Goal: Task Accomplishment & Management: Use online tool/utility

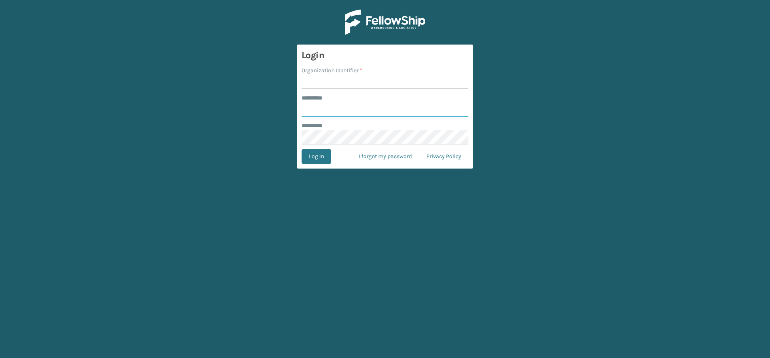
type input "*****"
click at [347, 82] on input "Organization Identifier *" at bounding box center [385, 82] width 167 height 14
type input "Vancouver Remco"
click at [315, 159] on button "Log In" at bounding box center [317, 156] width 30 height 14
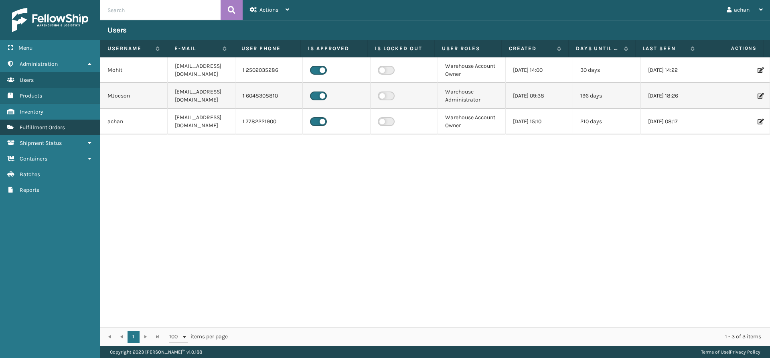
click at [52, 122] on link "Fulfillment Orders" at bounding box center [50, 128] width 100 height 16
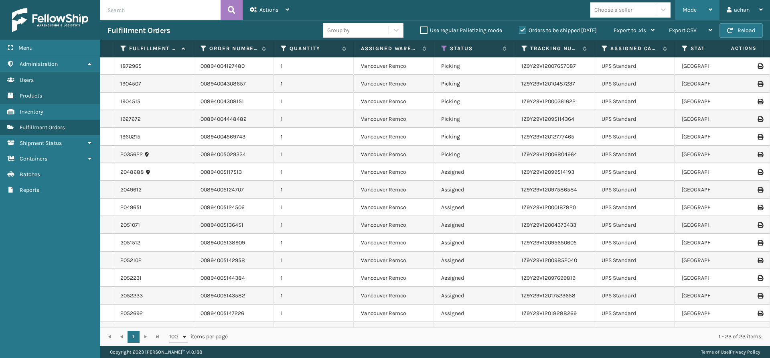
click at [708, 6] on div "Mode" at bounding box center [698, 10] width 30 height 20
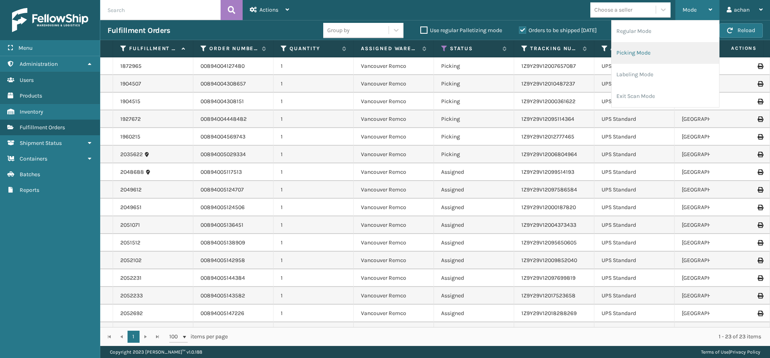
click at [637, 55] on li "Picking Mode" at bounding box center [666, 53] width 108 height 22
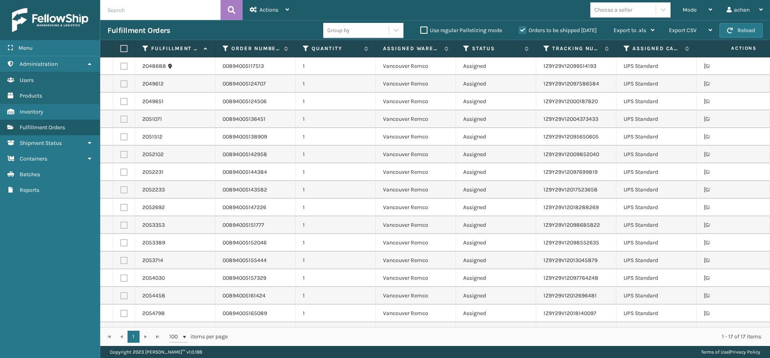
click at [128, 46] on th at bounding box center [124, 48] width 22 height 17
click at [122, 49] on label at bounding box center [122, 48] width 5 height 7
click at [121, 49] on input "checkbox" at bounding box center [120, 48] width 0 height 5
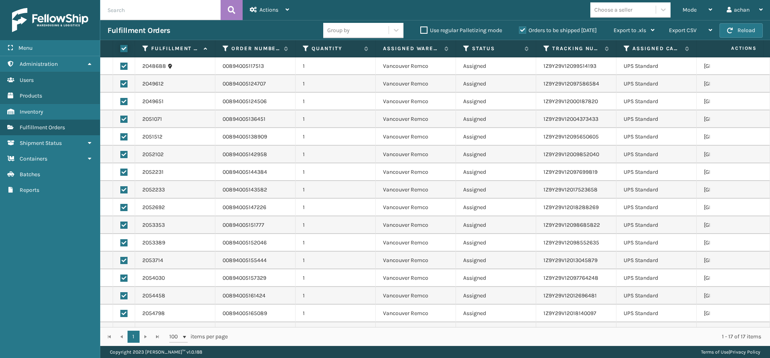
checkbox input "true"
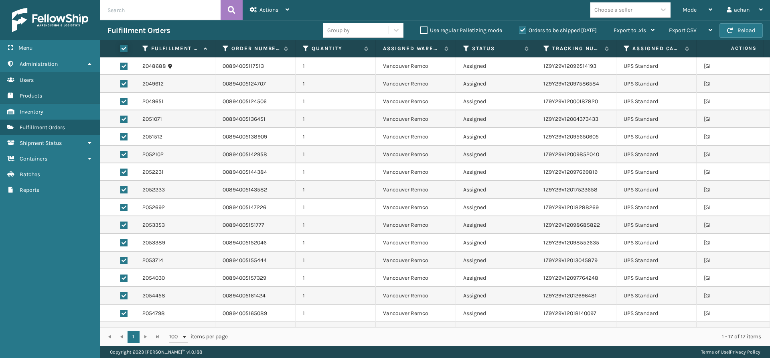
checkbox input "true"
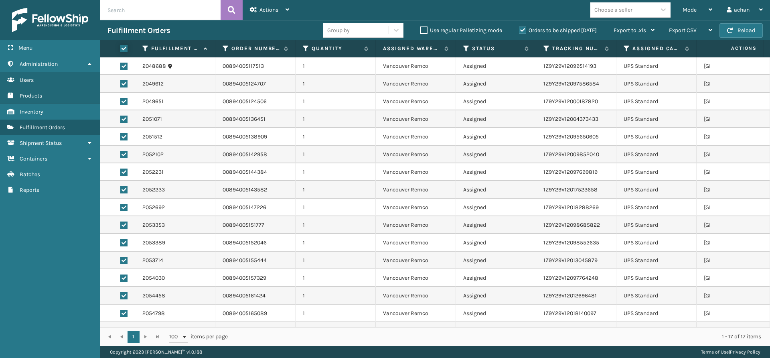
checkbox input "true"
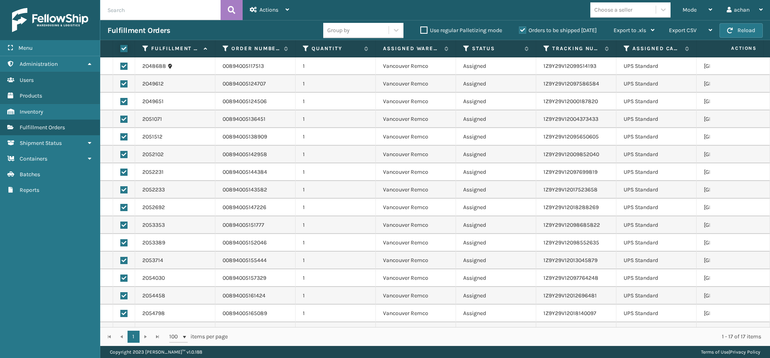
checkbox input "true"
click at [288, 10] on icon at bounding box center [288, 10] width 4 height 6
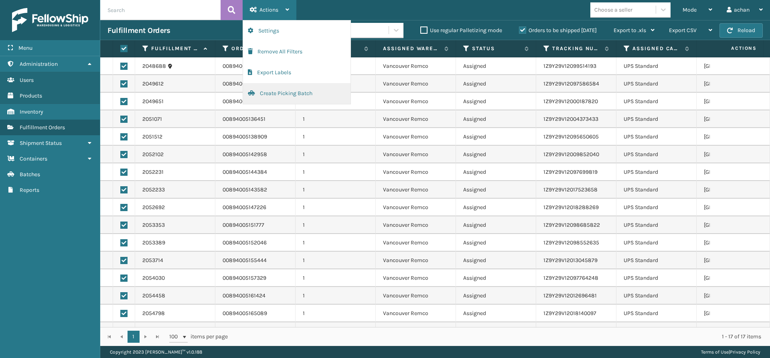
click at [281, 90] on button "Create Picking Batch" at bounding box center [297, 93] width 108 height 21
